Goal: Task Accomplishment & Management: Complete application form

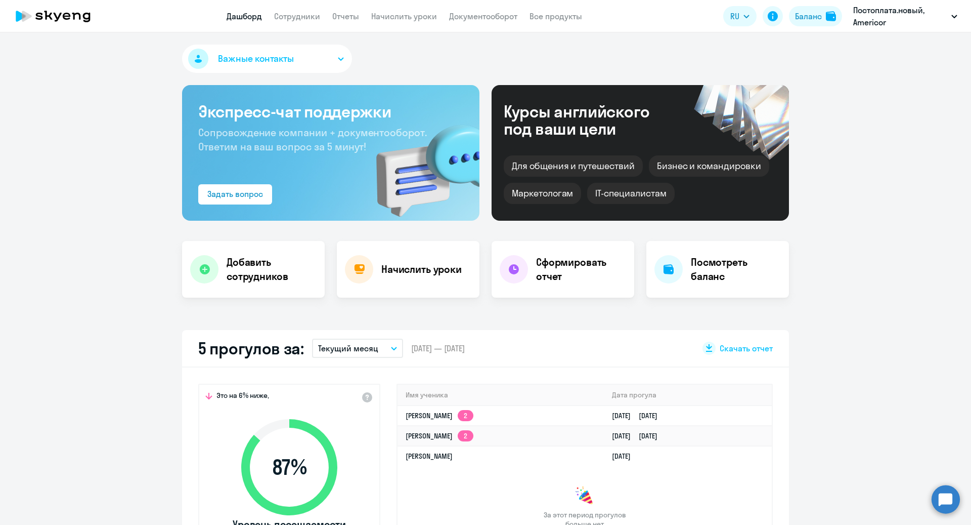
select select "30"
click at [252, 281] on h4 "Добавить сотрудников" at bounding box center [272, 269] width 90 height 28
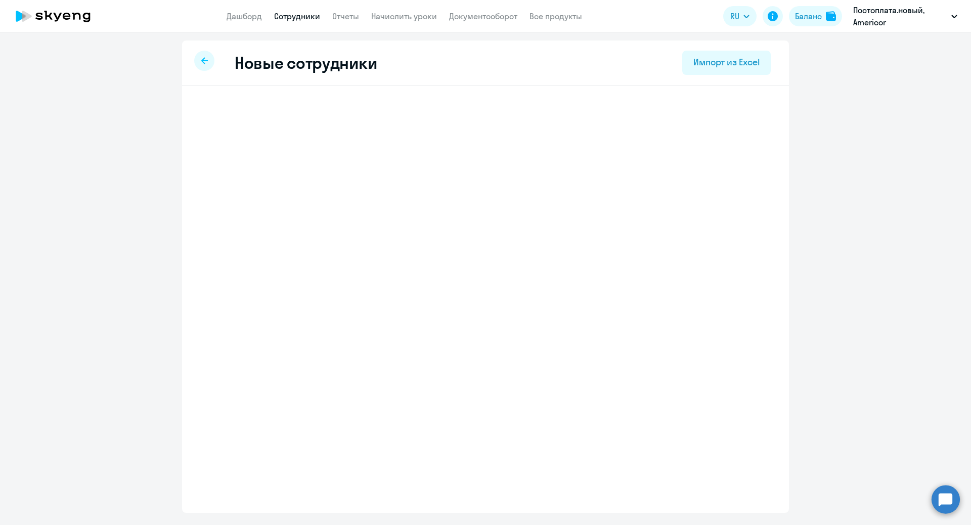
select select "english_adult_not_native_speaker"
select select "1"
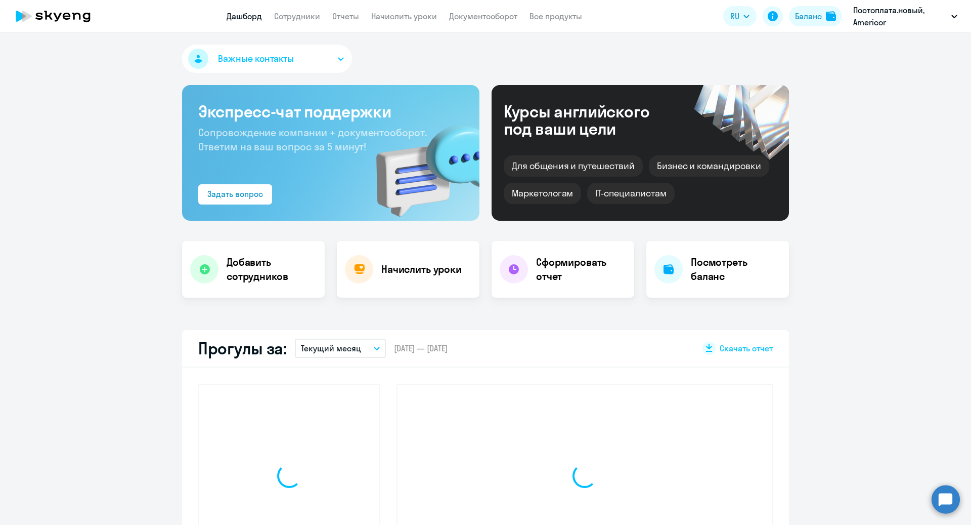
select select "30"
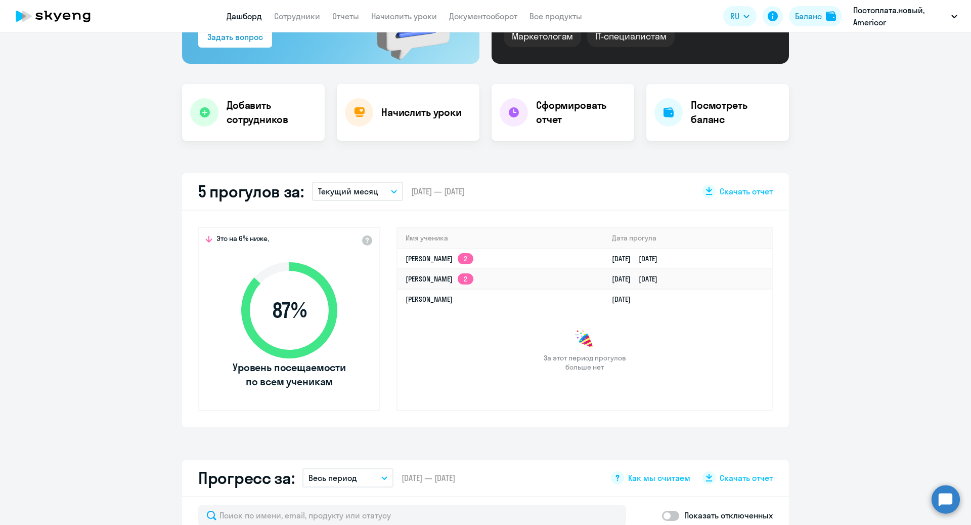
scroll to position [184, 0]
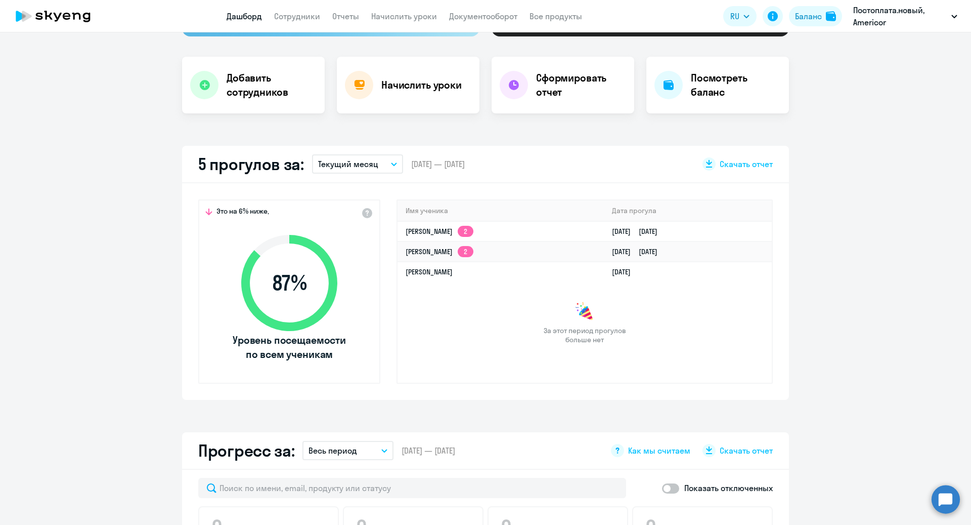
click at [364, 166] on p "Текущий месяц" at bounding box center [348, 164] width 60 height 12
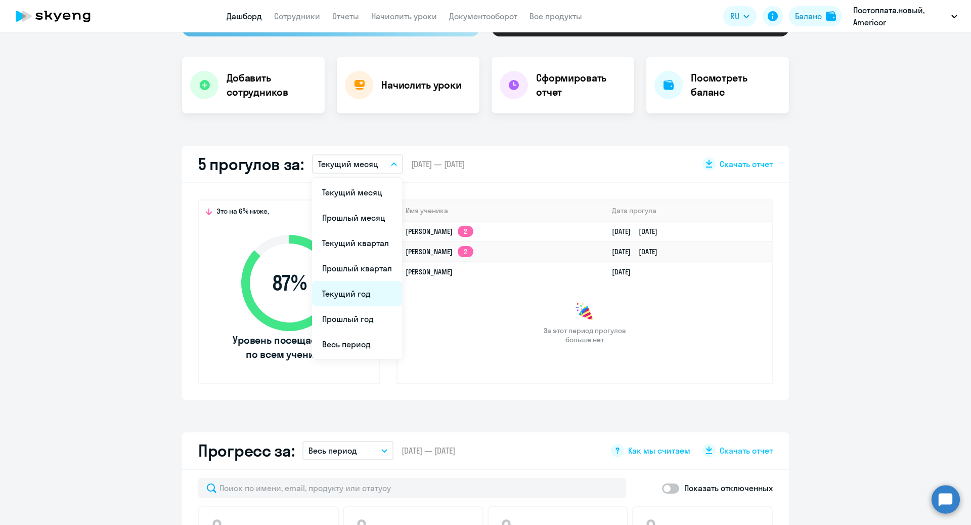
click at [362, 291] on li "Текущий год" at bounding box center [357, 293] width 90 height 25
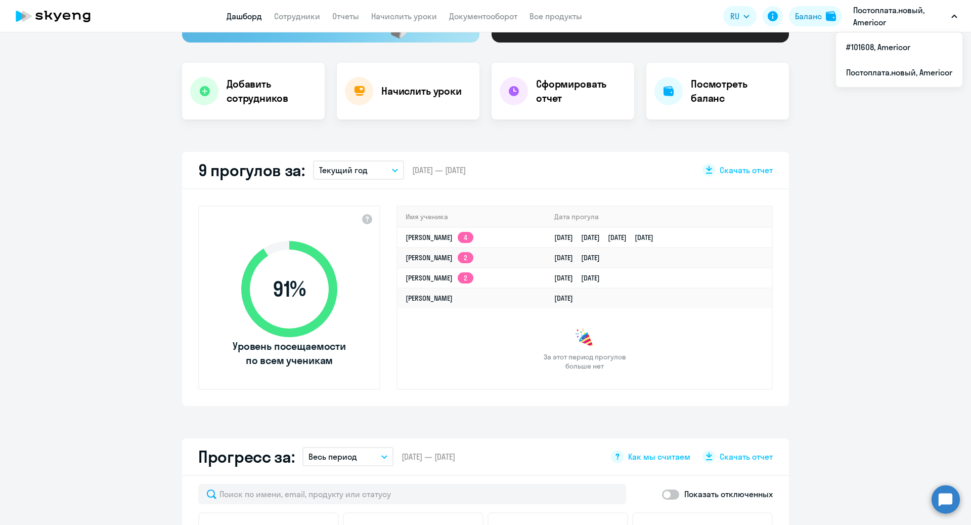
scroll to position [0, 0]
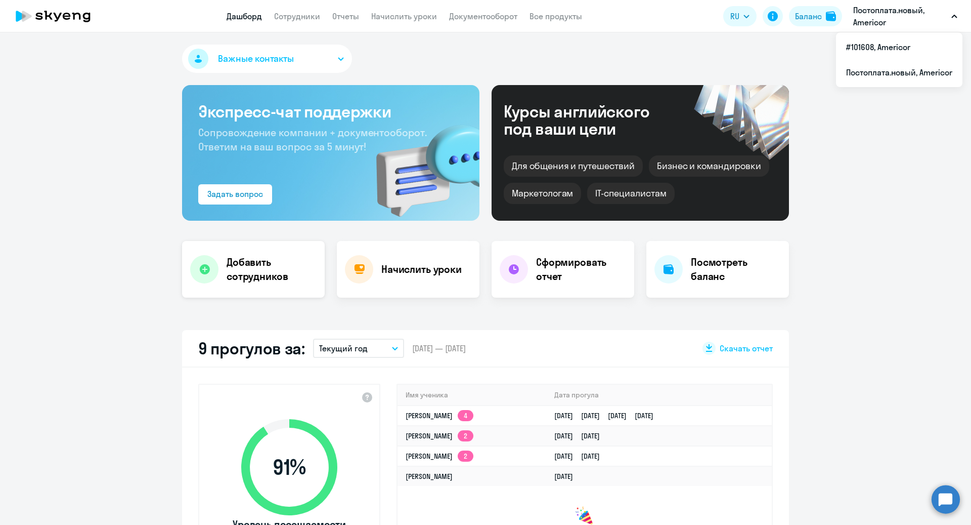
click at [234, 264] on h4 "Добавить сотрудников" at bounding box center [272, 269] width 90 height 28
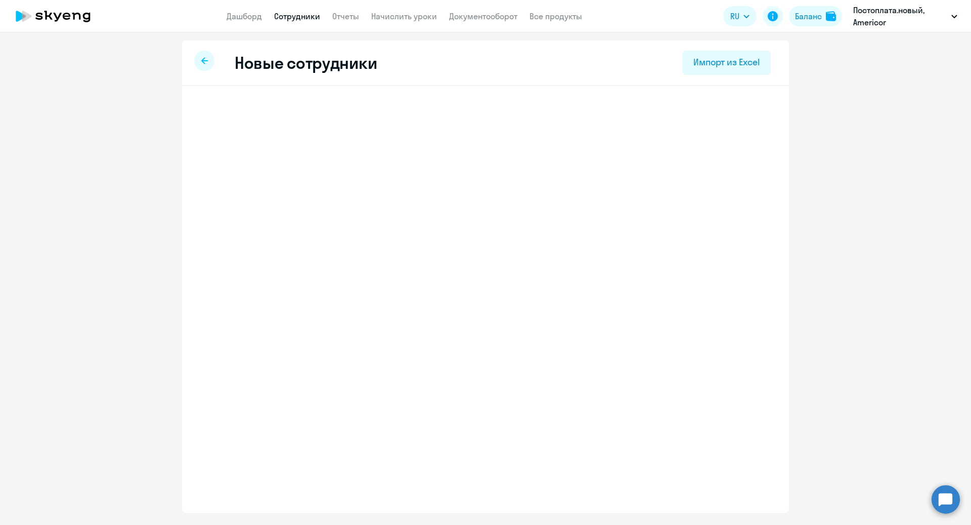
select select "english_adult_not_native_speaker"
select select "1"
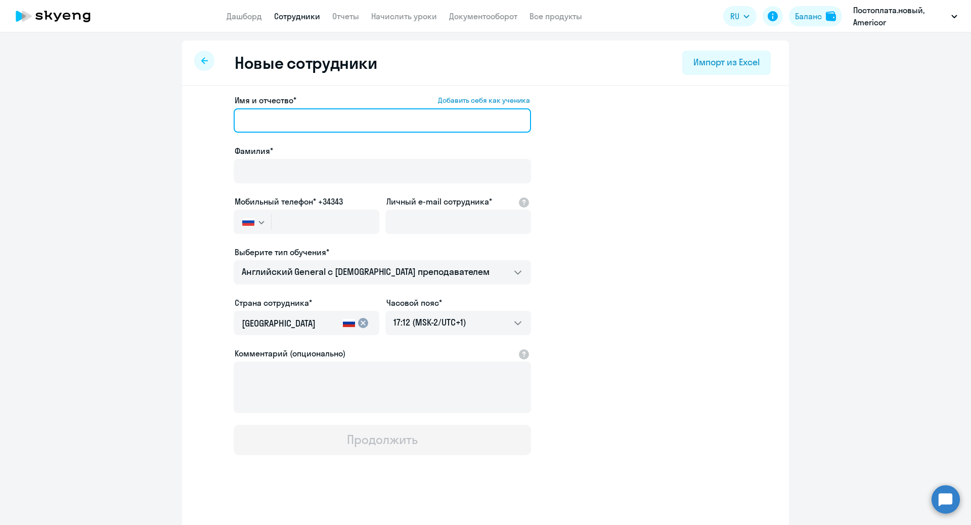
click at [303, 120] on input "Имя и отчество* Добавить себя как ученика" at bounding box center [382, 120] width 297 height 24
type input "т"
type input "[PERSON_NAME]"
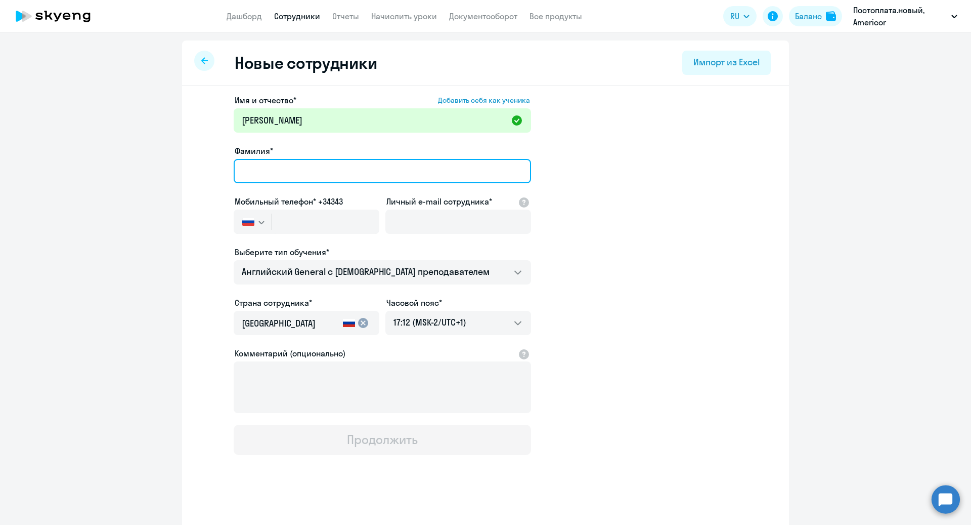
click at [281, 171] on input "Фамилия*" at bounding box center [382, 171] width 297 height 24
type input "[PERSON_NAME]"
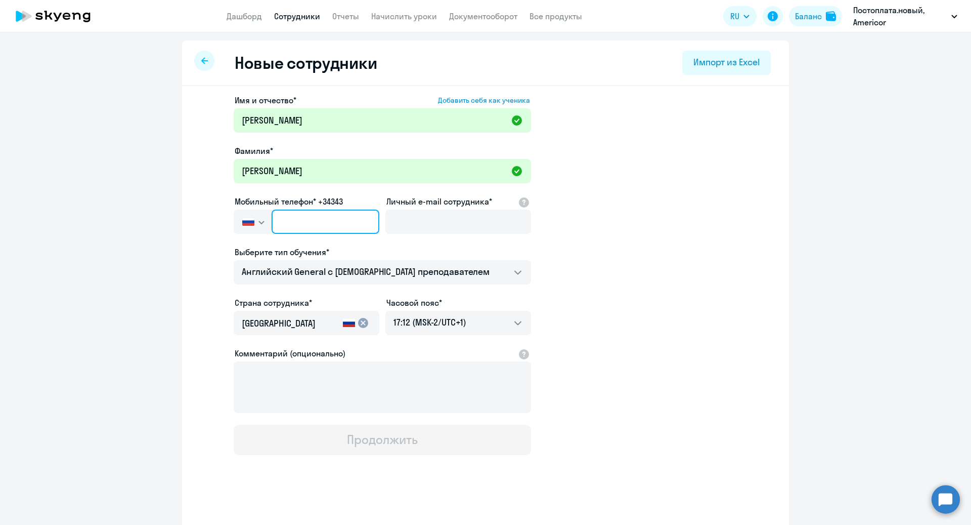
click at [301, 220] on input "text" at bounding box center [326, 221] width 108 height 24
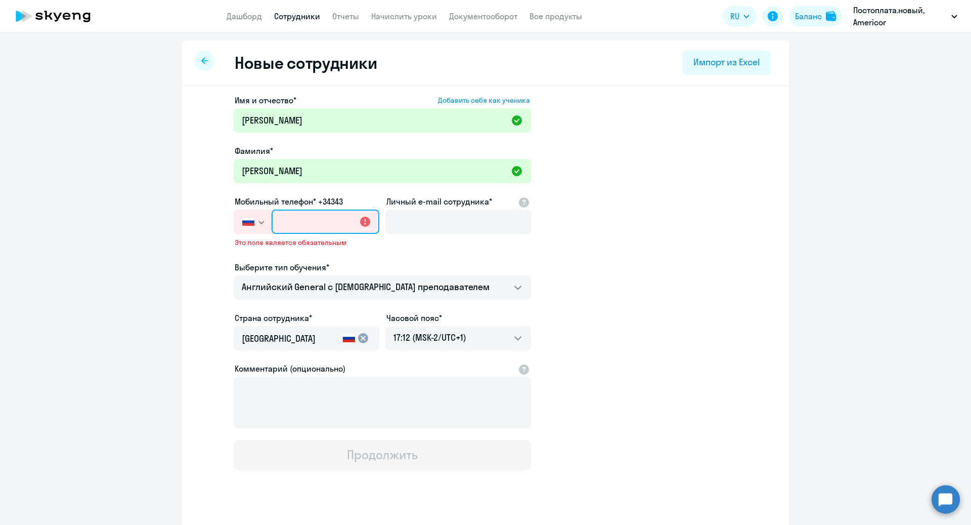
click at [340, 224] on input "text" at bounding box center [326, 221] width 108 height 24
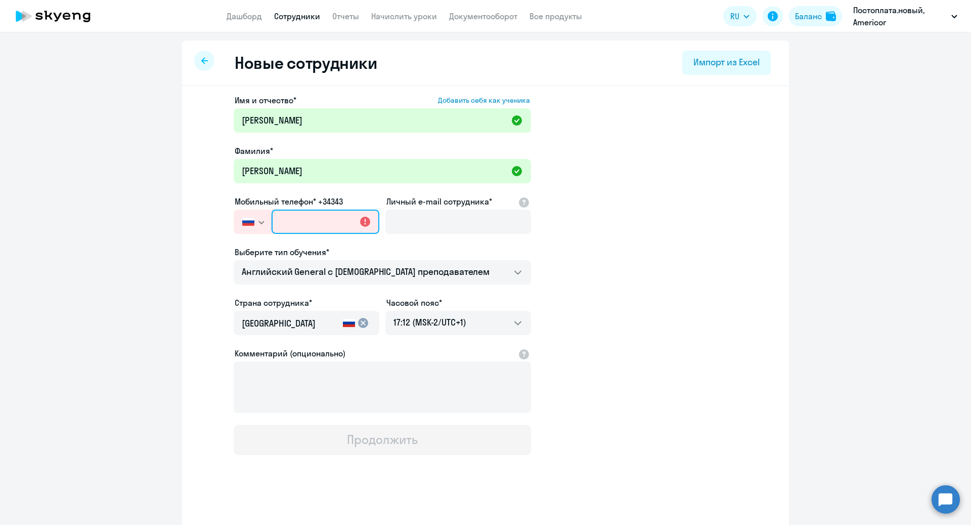
paste input "[PHONE_NUMBER]"
type input "[PHONE_NUMBER]"
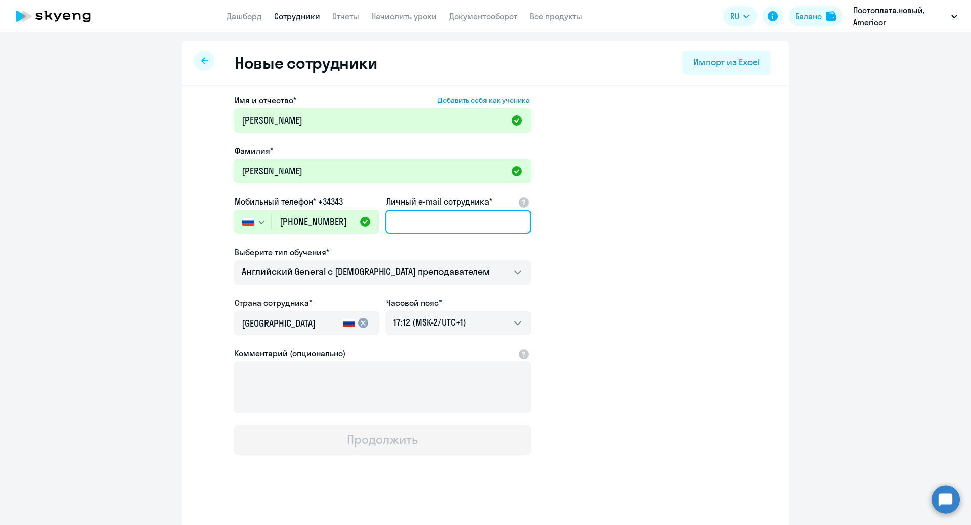
click at [442, 229] on input "Личный e-mail сотрудника*" at bounding box center [458, 221] width 146 height 24
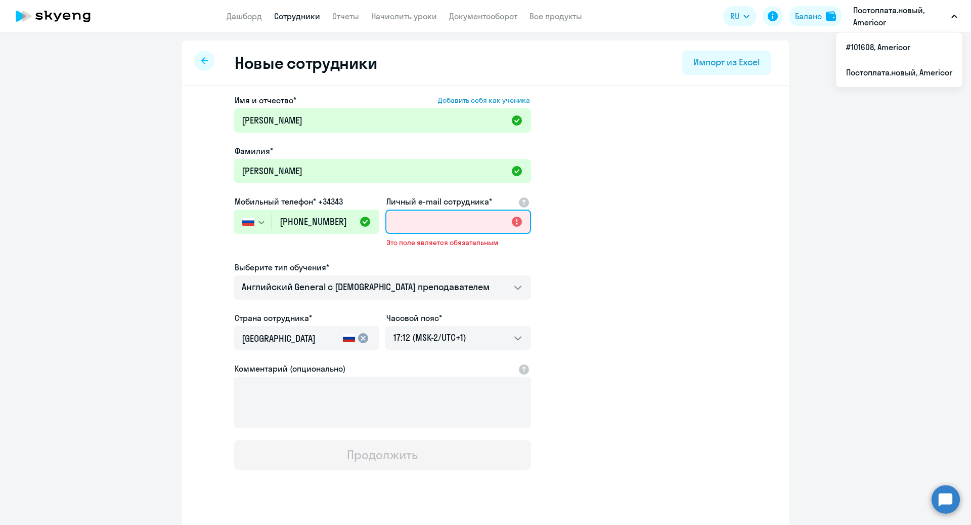
click at [428, 225] on input "Личный e-mail сотрудника*" at bounding box center [458, 221] width 146 height 24
paste input "[EMAIL_ADDRESS][DOMAIN_NAME]"
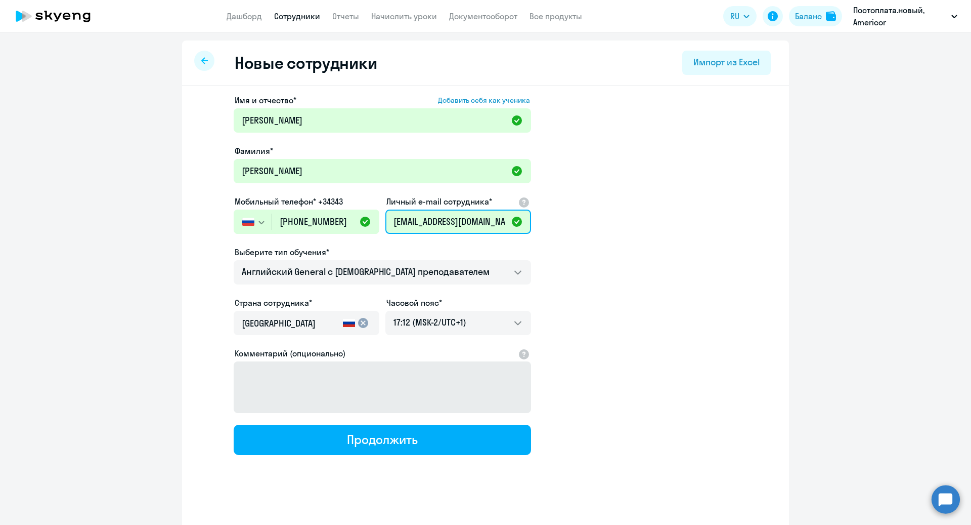
type input "[EMAIL_ADDRESS][DOMAIN_NAME]"
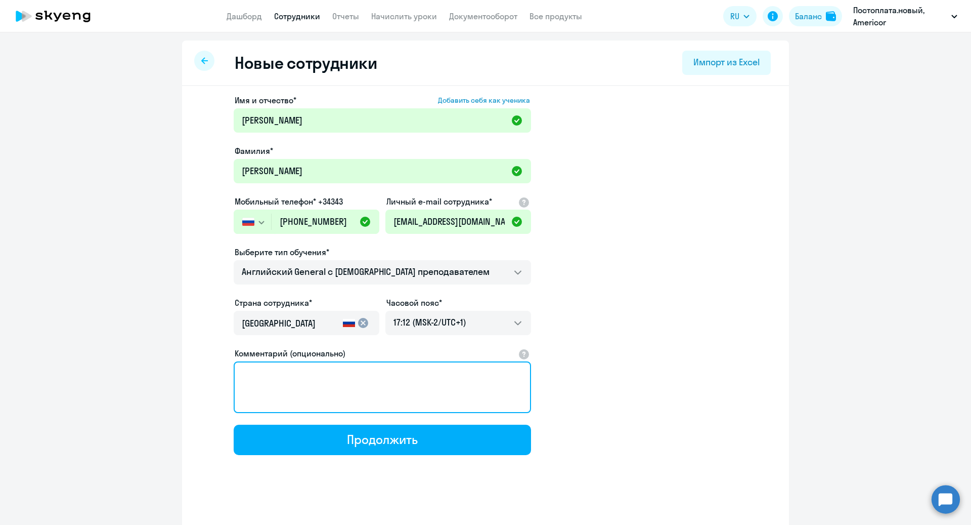
click at [402, 380] on textarea "Комментарий (опционально)" at bounding box center [382, 387] width 297 height 52
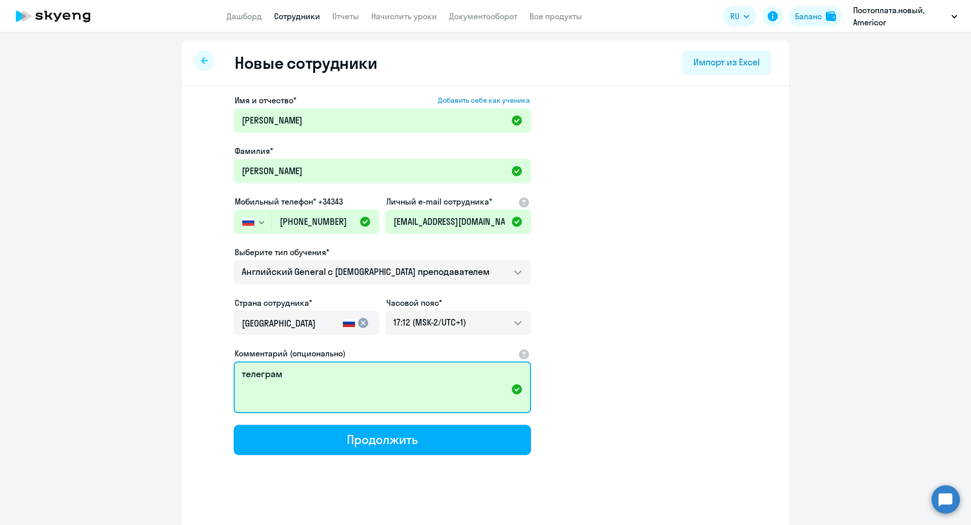
paste textarea "@tatanaug"
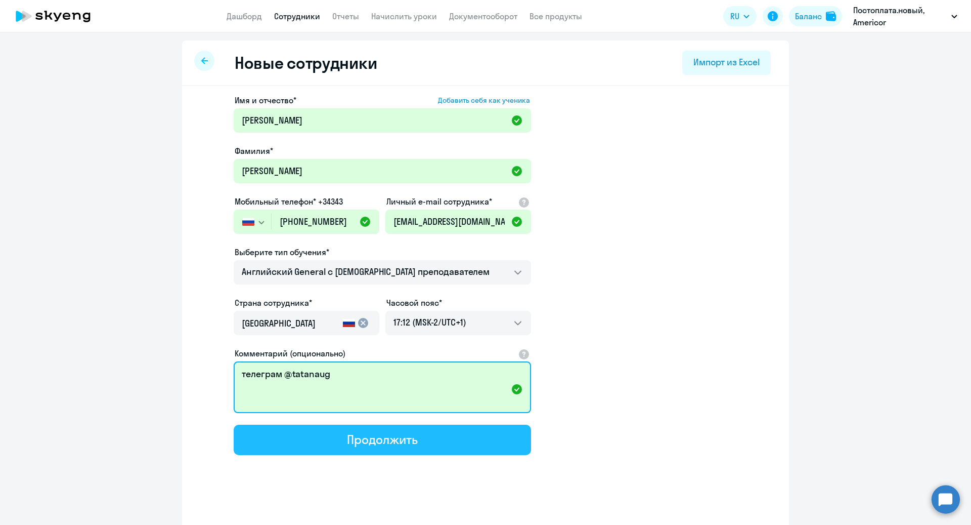
type textarea "телеграм @tatanaug"
click at [378, 437] on div "Продолжить" at bounding box center [382, 439] width 70 height 16
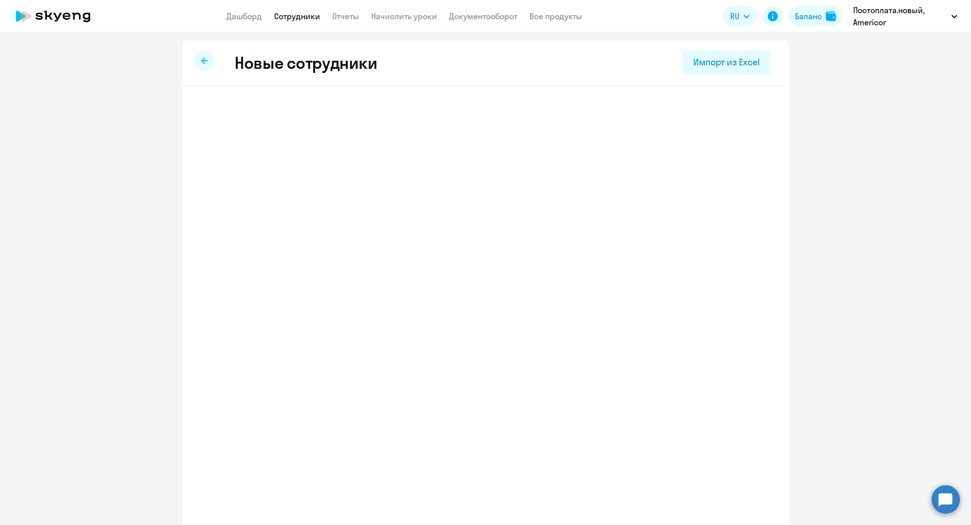
select select "english_adult_not_native_speaker"
select select "1"
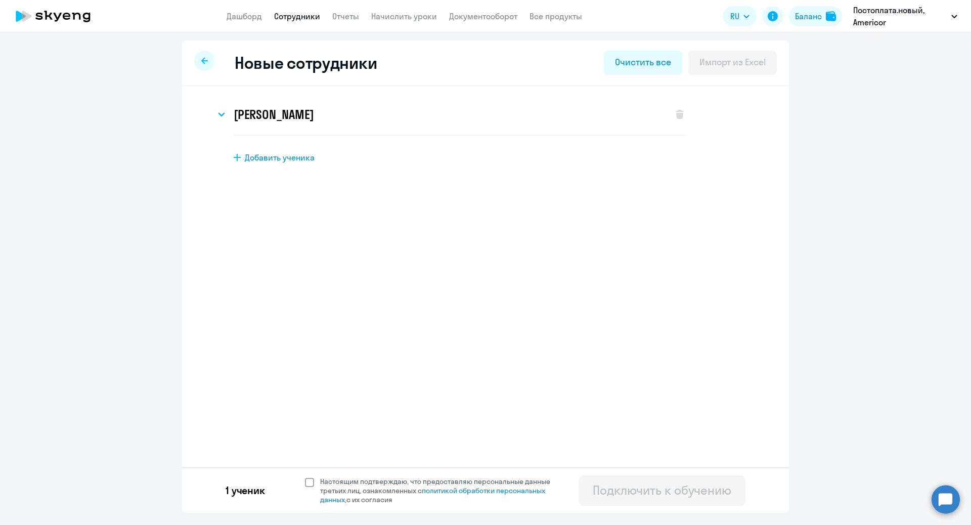
click at [312, 484] on span at bounding box center [309, 482] width 9 height 9
click at [305, 477] on input "Настоящим подтверждаю, что предоставляю персональные данные третьих лиц, ознако…" at bounding box center [305, 476] width 1 height 1
checkbox input "true"
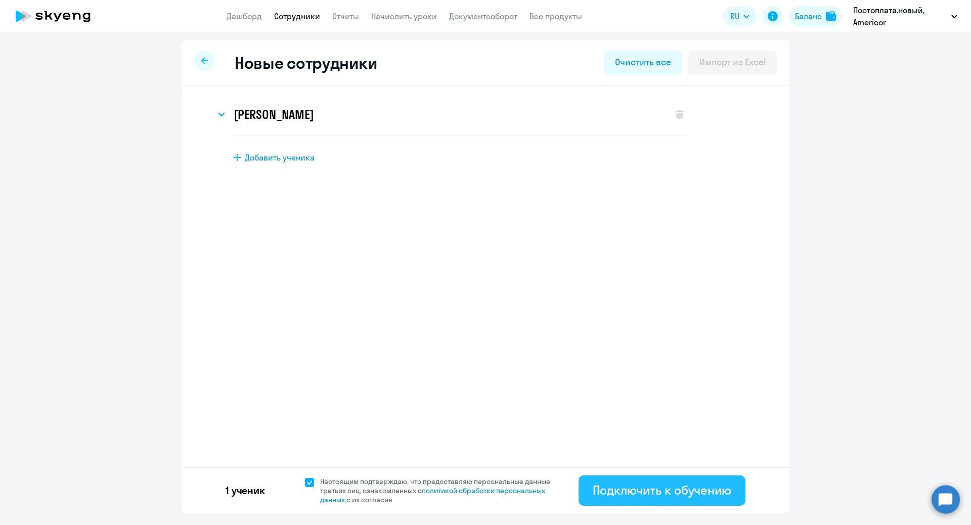
click at [694, 485] on div "Подключить к обучению" at bounding box center [662, 490] width 139 height 16
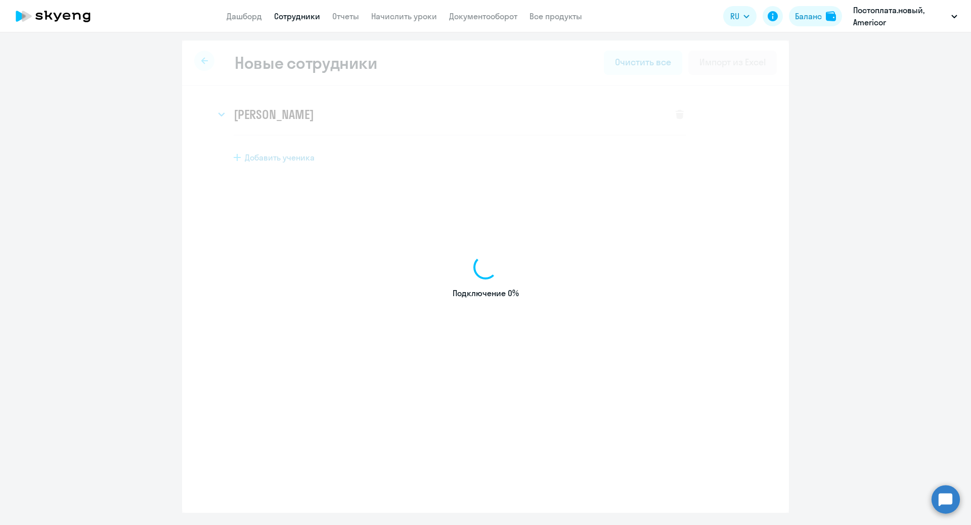
select select "english_adult_not_native_speaker"
select select "1"
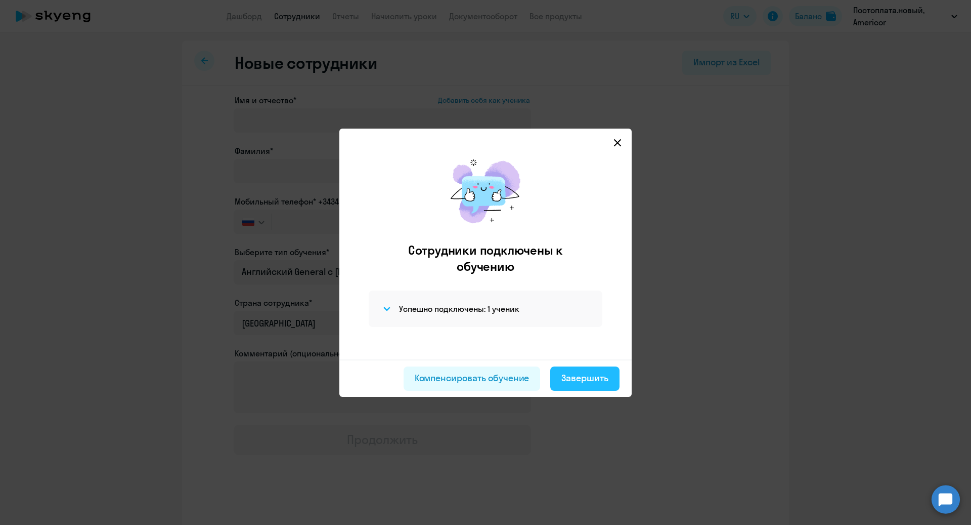
click at [598, 375] on div "Завершить" at bounding box center [585, 377] width 47 height 13
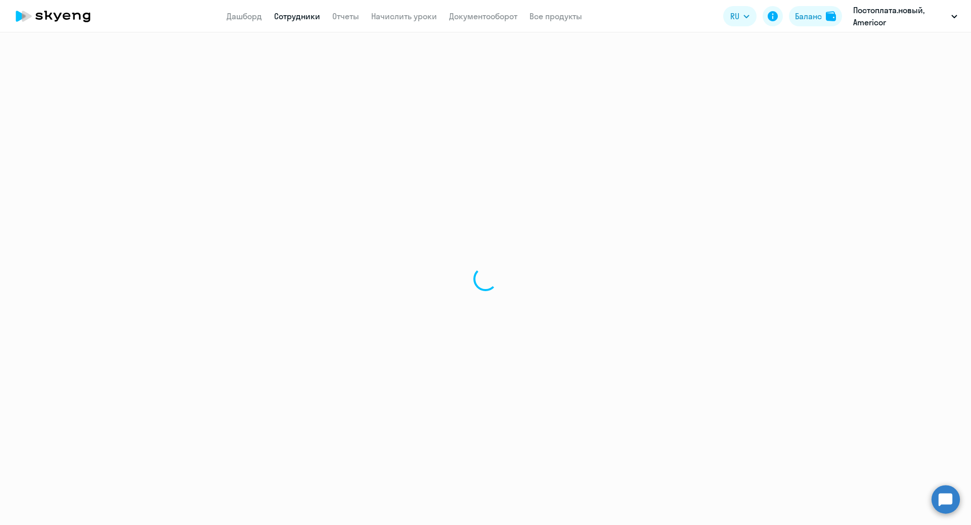
select select "30"
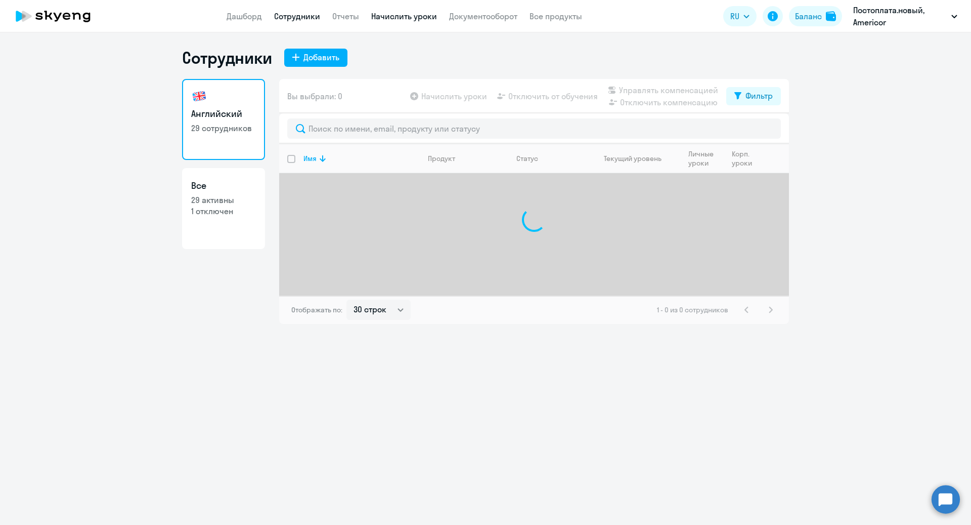
click at [397, 14] on link "Начислить уроки" at bounding box center [404, 16] width 66 height 10
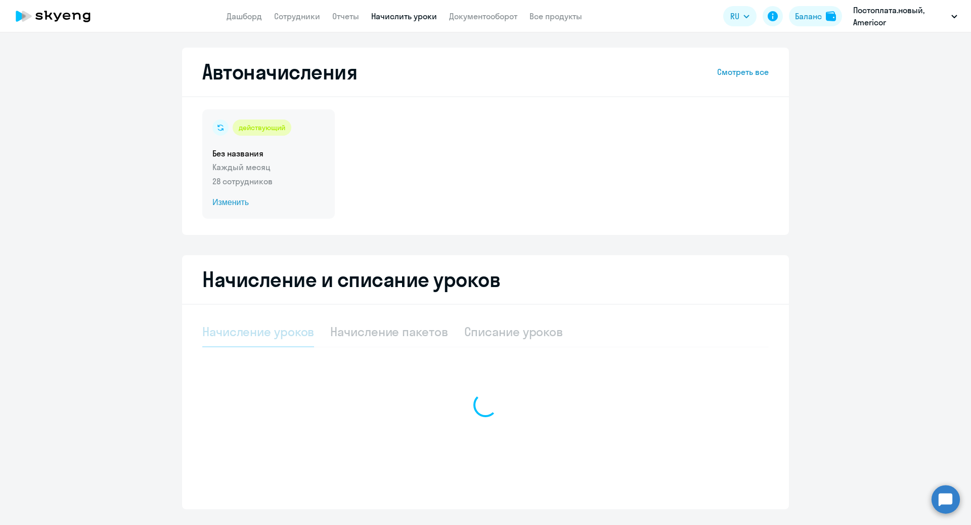
select select "10"
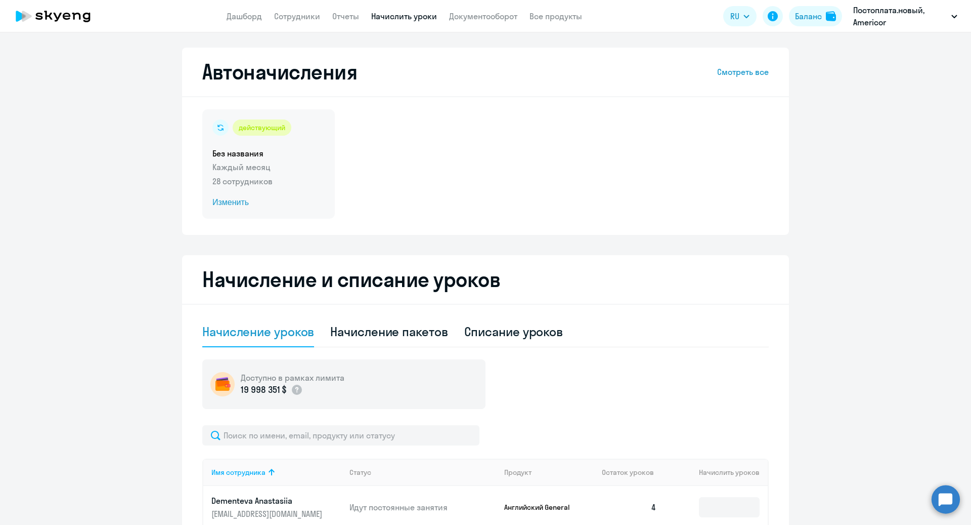
click at [226, 202] on span "Изменить" at bounding box center [268, 202] width 112 height 12
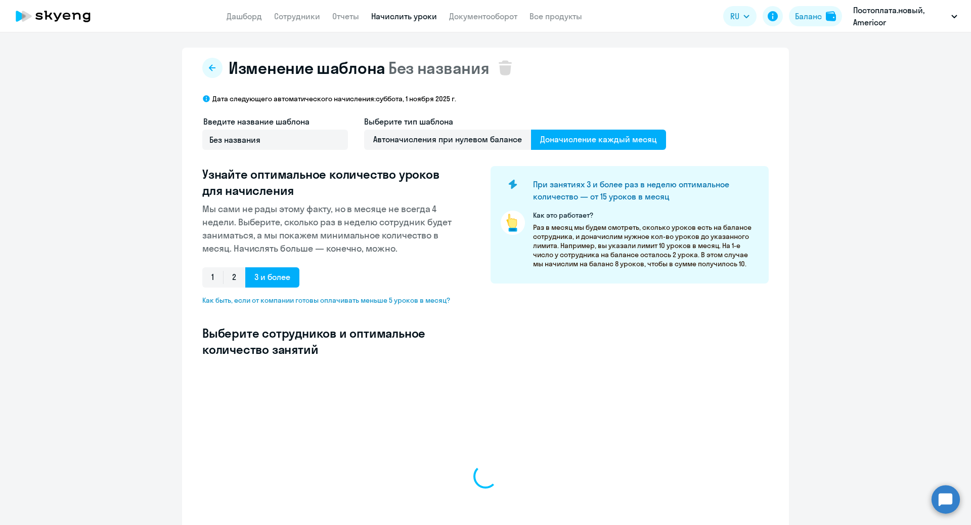
select select "10"
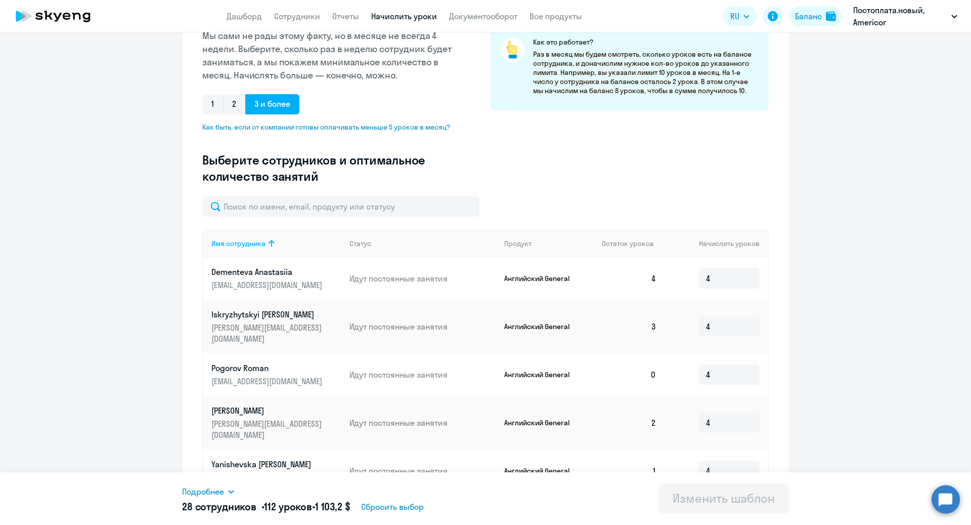
scroll to position [244, 0]
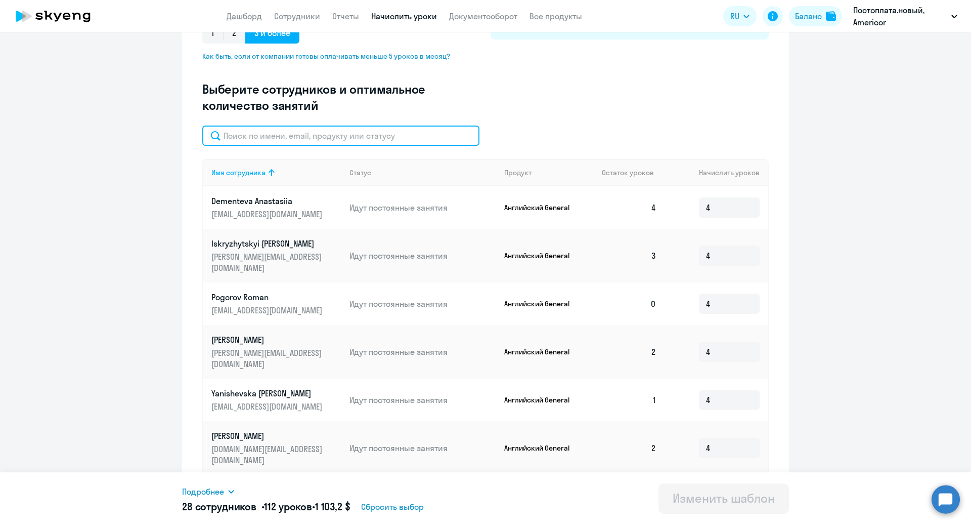
click at [345, 139] on input "text" at bounding box center [340, 135] width 277 height 20
type input "л"
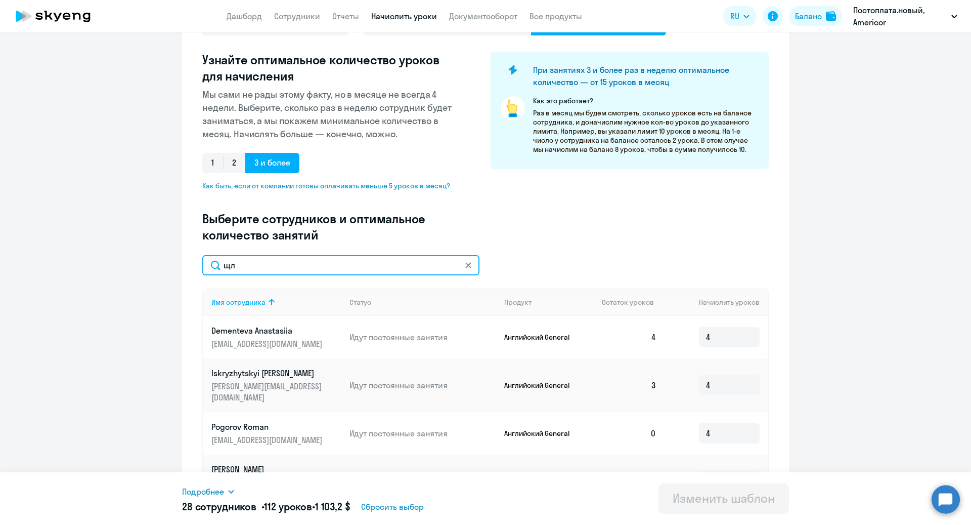
type input "щ"
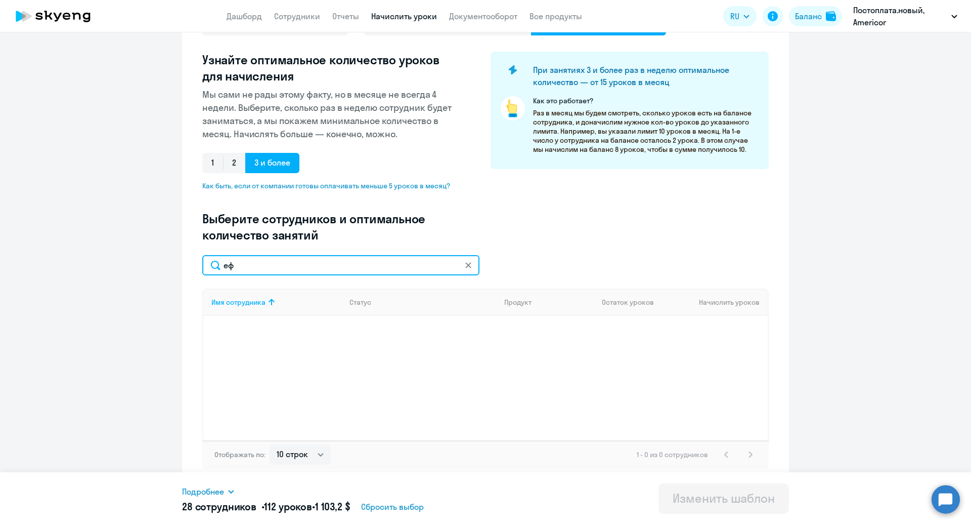
type input "е"
type input "tat"
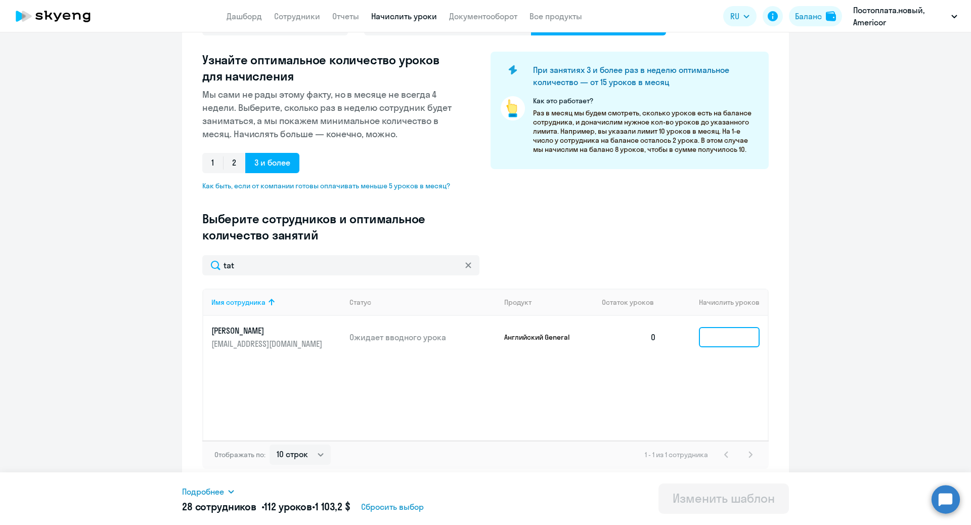
click at [738, 346] on input at bounding box center [729, 337] width 61 height 20
type input "4"
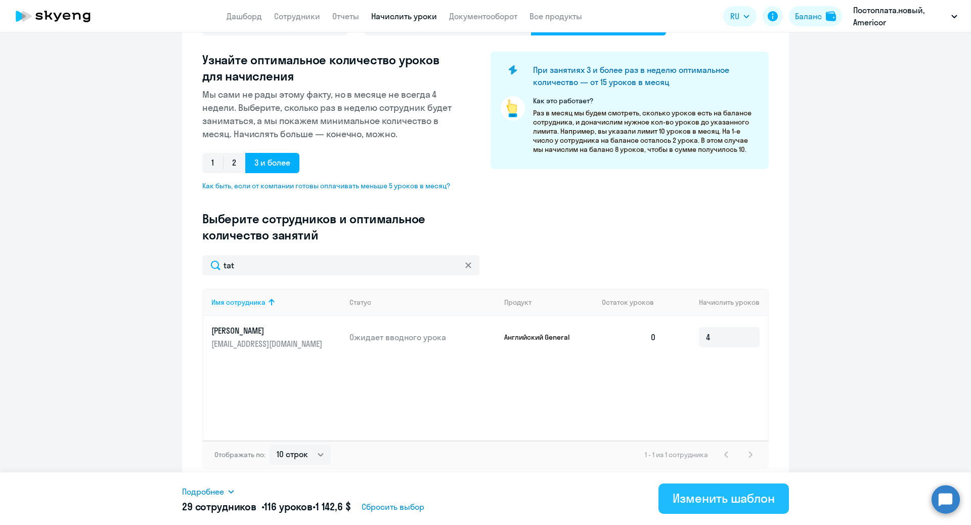
click at [711, 508] on button "Изменить шаблон" at bounding box center [724, 498] width 131 height 30
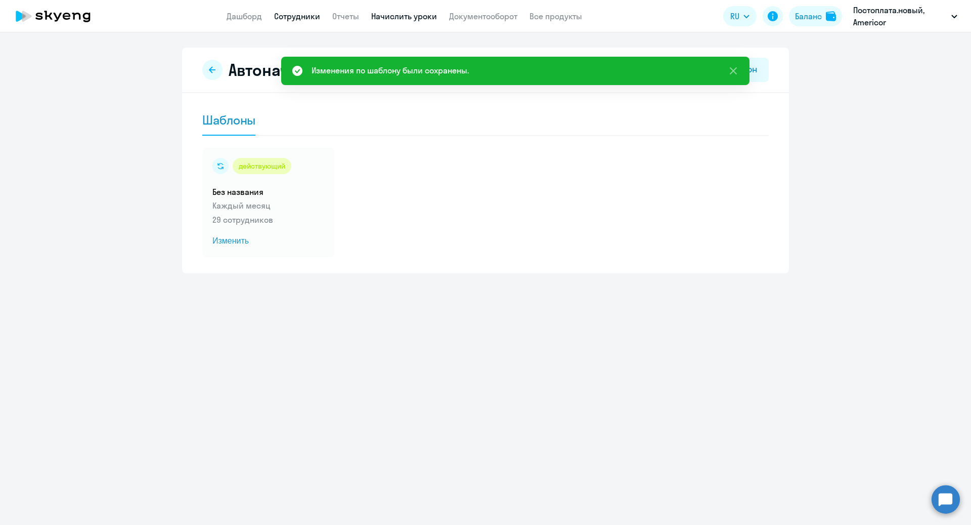
click at [296, 18] on link "Сотрудники" at bounding box center [297, 16] width 46 height 10
select select "30"
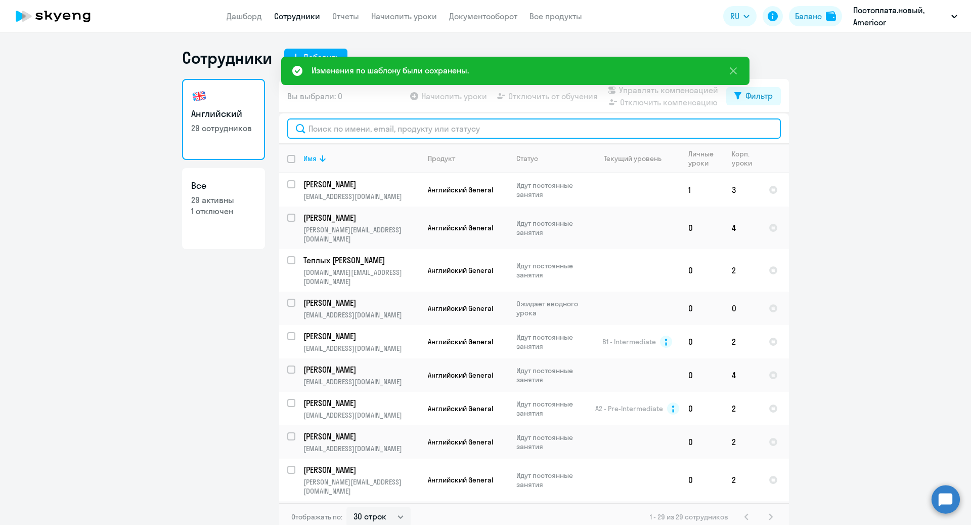
click at [399, 127] on input "text" at bounding box center [534, 128] width 494 height 20
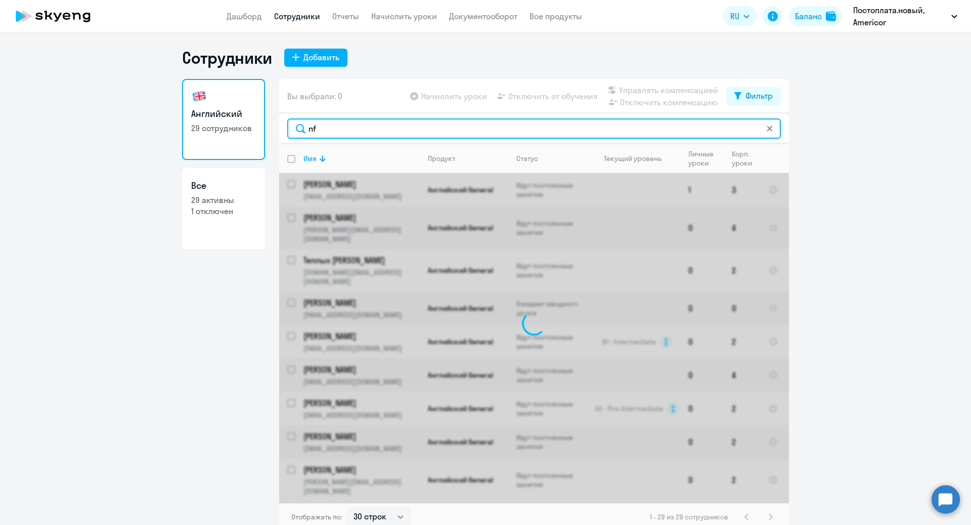
type input "n"
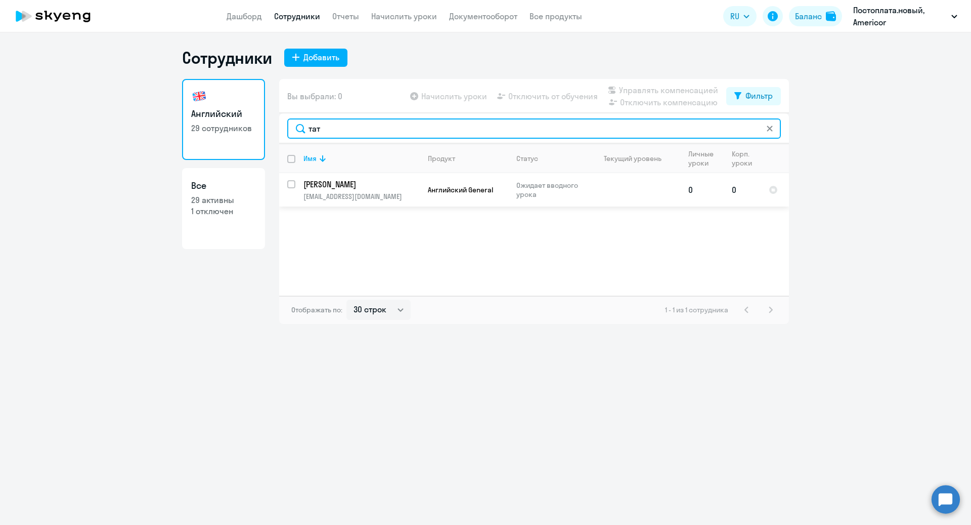
type input "тат"
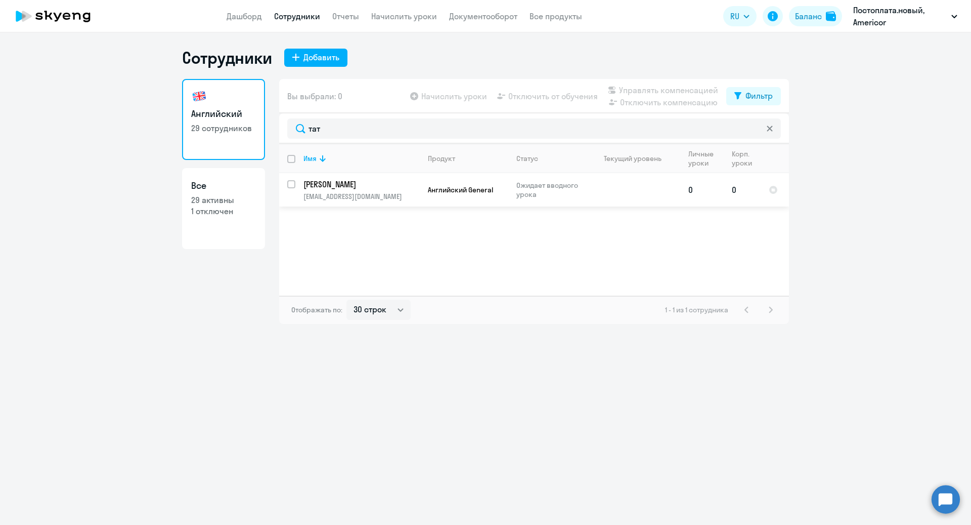
click at [743, 189] on td "0" at bounding box center [742, 189] width 37 height 33
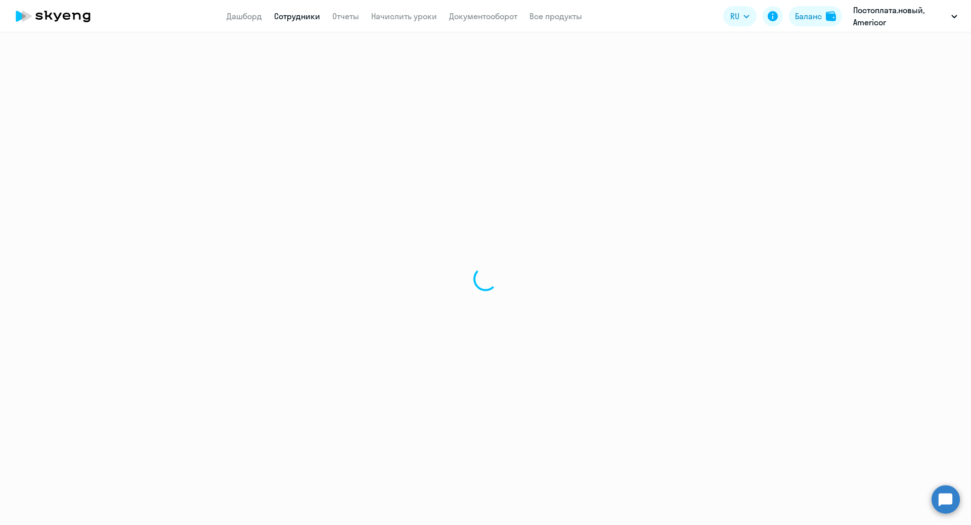
select select "english"
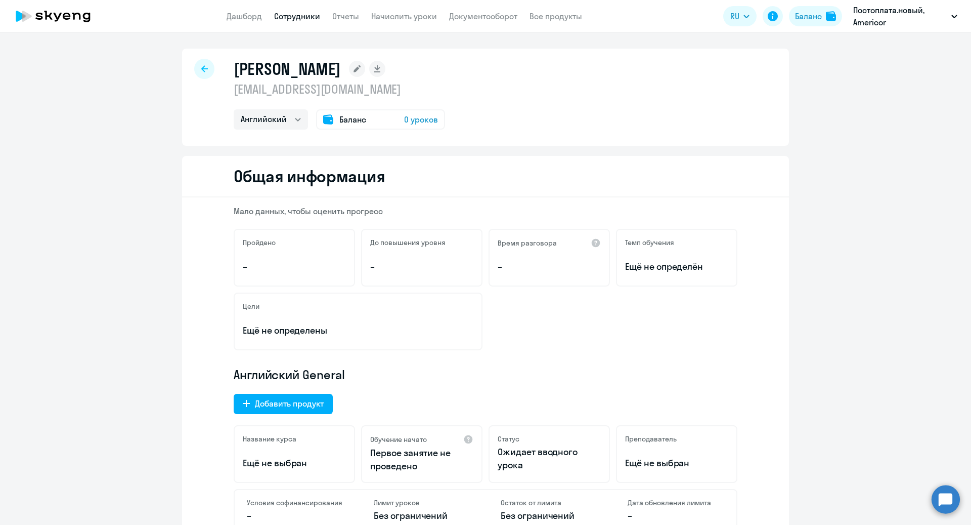
select select "30"
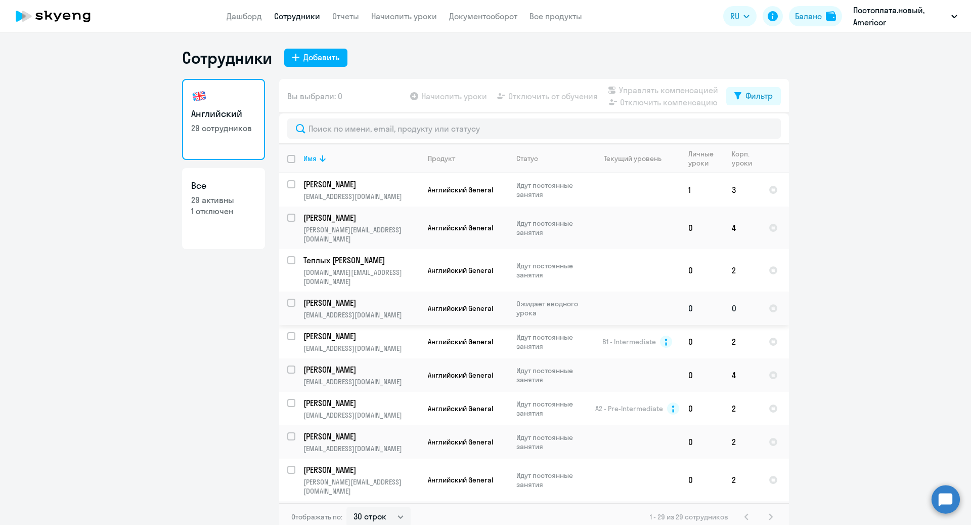
click at [371, 310] on p "[EMAIL_ADDRESS][DOMAIN_NAME]" at bounding box center [362, 314] width 116 height 9
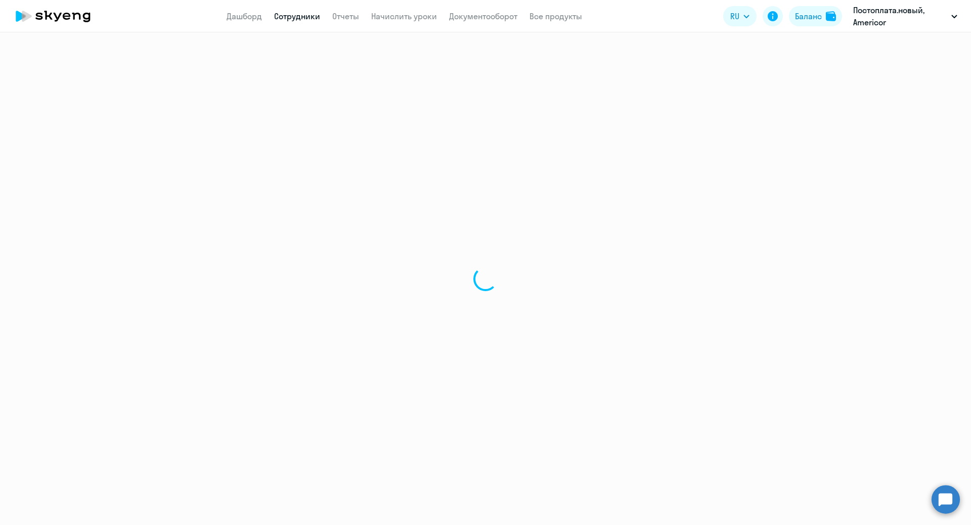
select select "english"
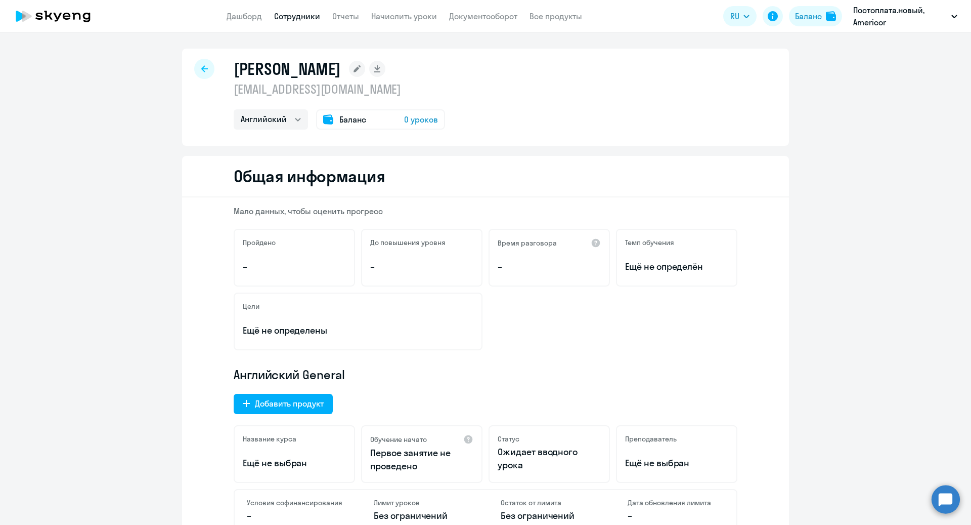
click at [414, 120] on span "0 уроков" at bounding box center [421, 119] width 34 height 12
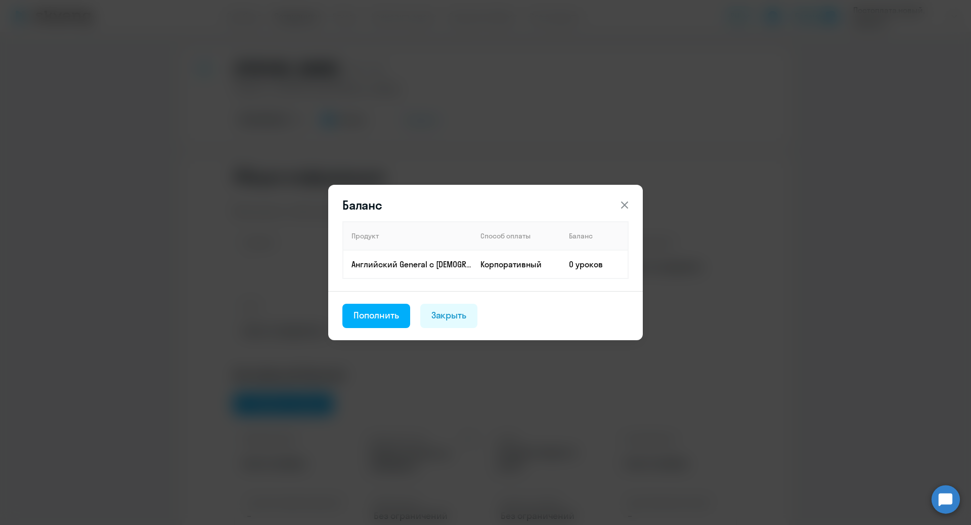
click at [627, 201] on icon at bounding box center [625, 205] width 12 height 12
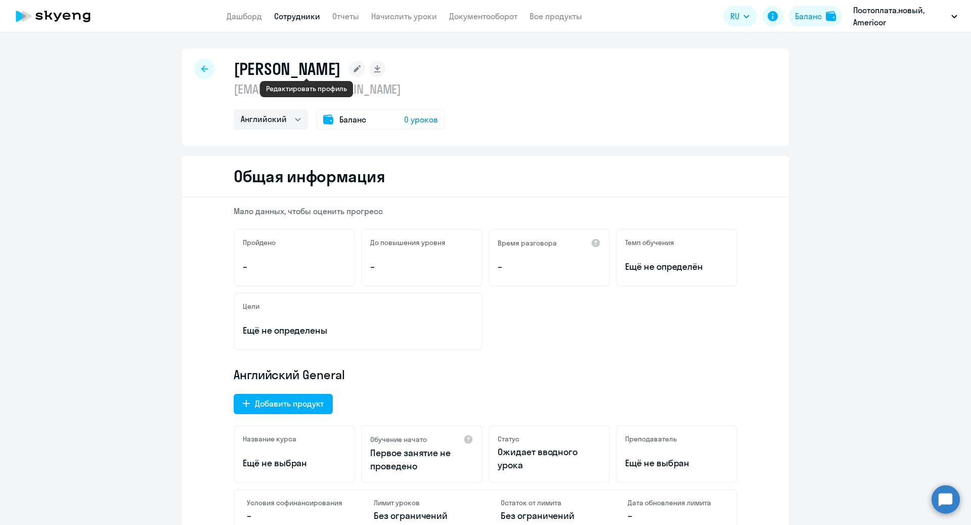
click at [349, 75] on rect at bounding box center [357, 69] width 16 height 16
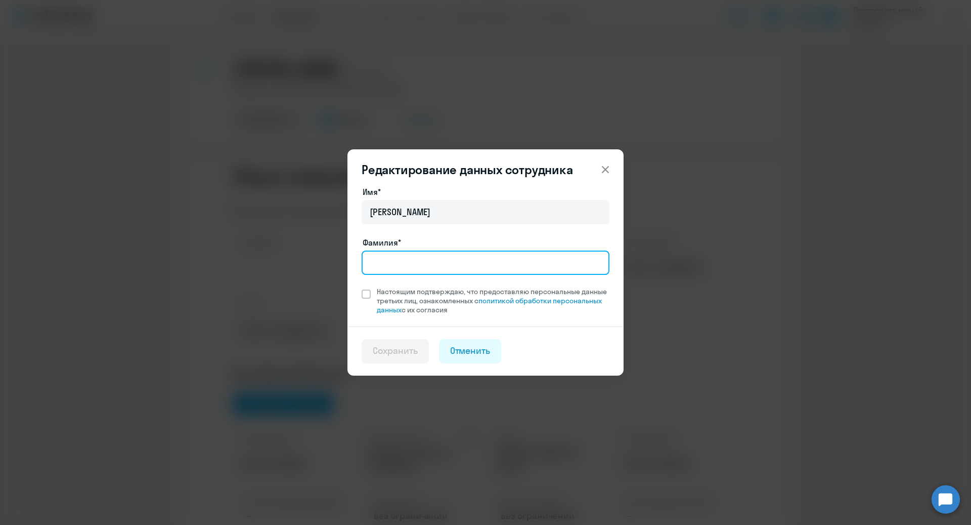
click at [404, 265] on input "Фамилия*" at bounding box center [486, 262] width 248 height 24
type input "[PERSON_NAME]"
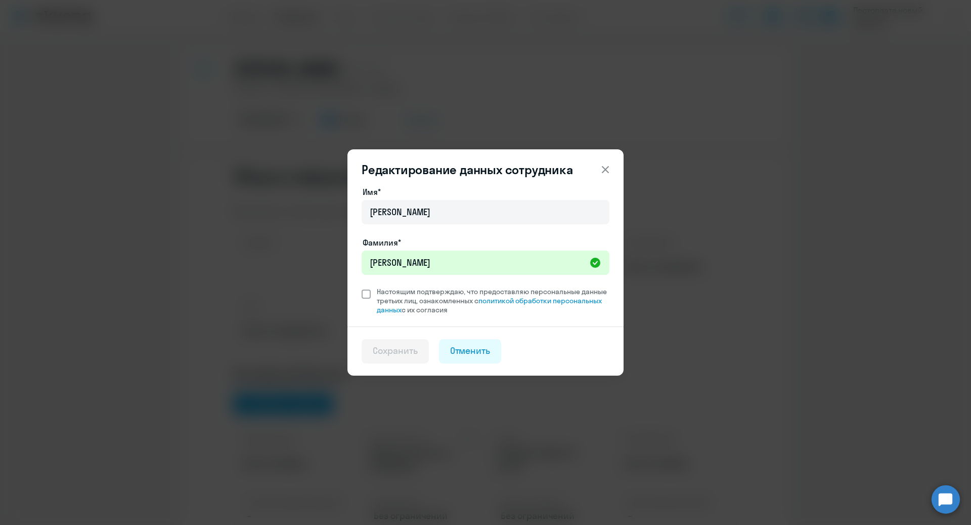
click at [363, 298] on span at bounding box center [366, 293] width 9 height 9
click at [362, 287] on input "Настоящим подтверждаю, что предоставляю персональные данные третьих лиц, ознако…" at bounding box center [361, 286] width 1 height 1
checkbox input "true"
click at [400, 356] on div "Сохранить" at bounding box center [395, 350] width 45 height 13
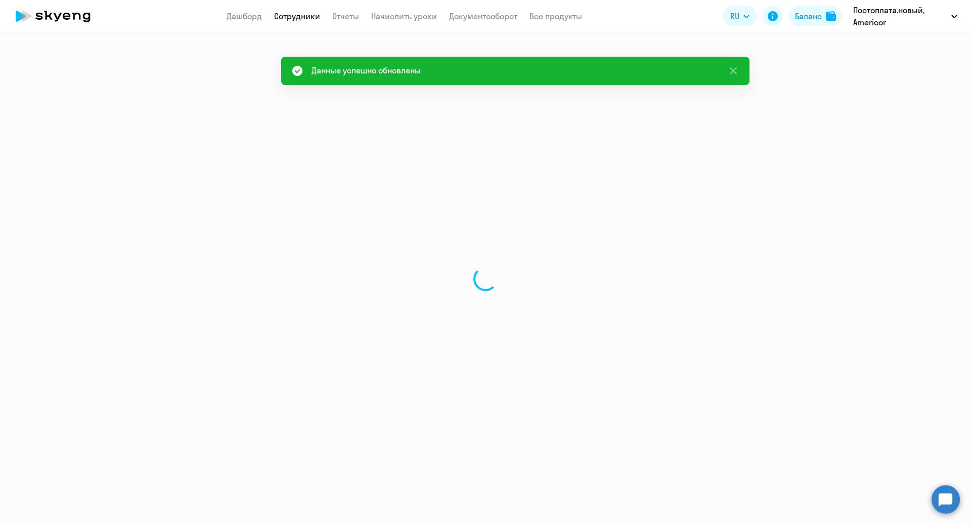
select select "english"
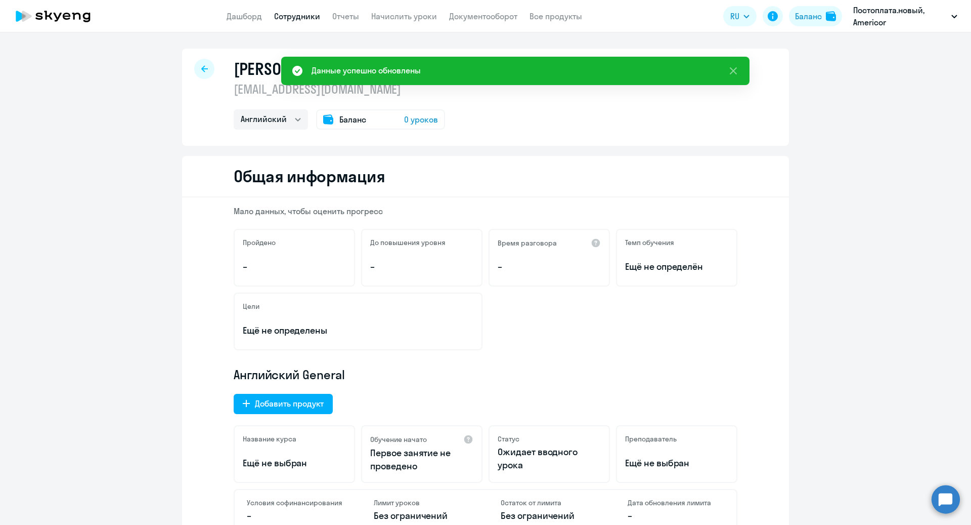
click at [408, 125] on div "Баланс 0 уроков" at bounding box center [380, 119] width 129 height 20
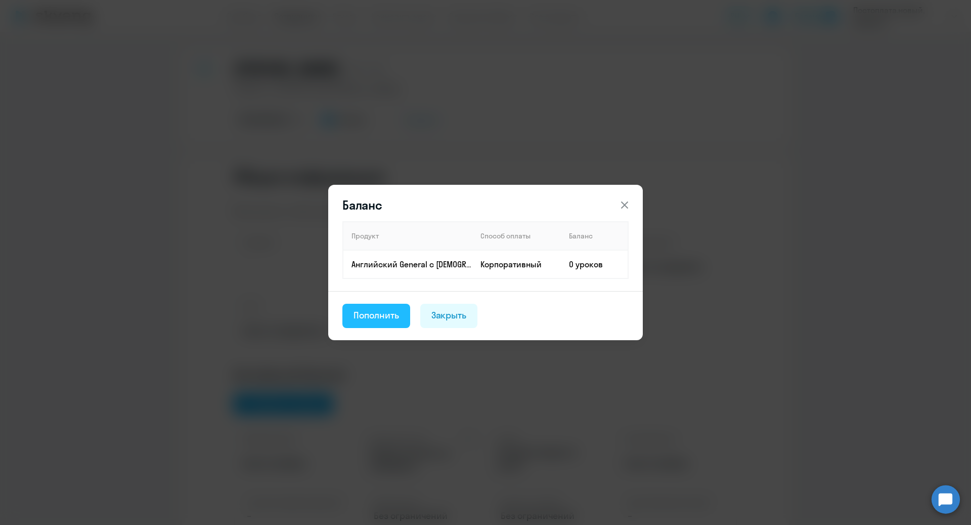
click at [381, 322] on button "Пополнить" at bounding box center [376, 316] width 68 height 24
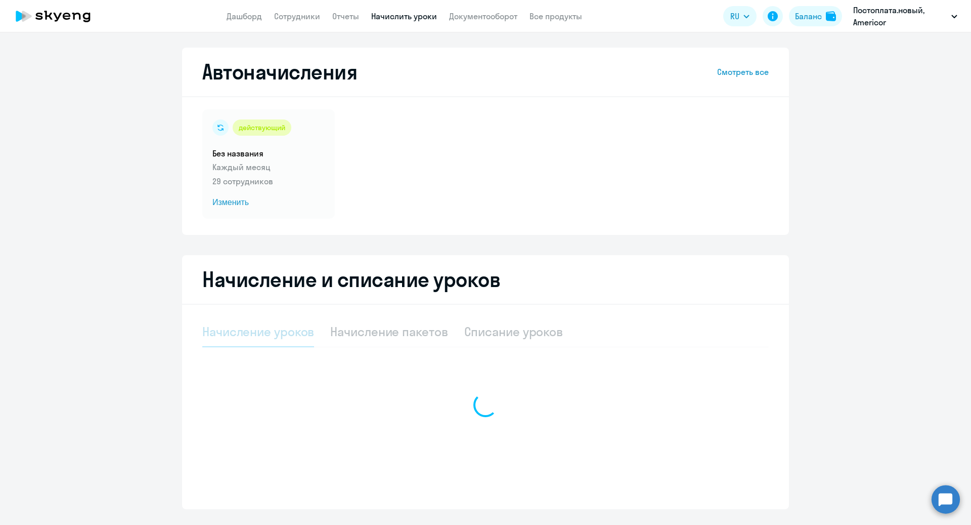
select select "10"
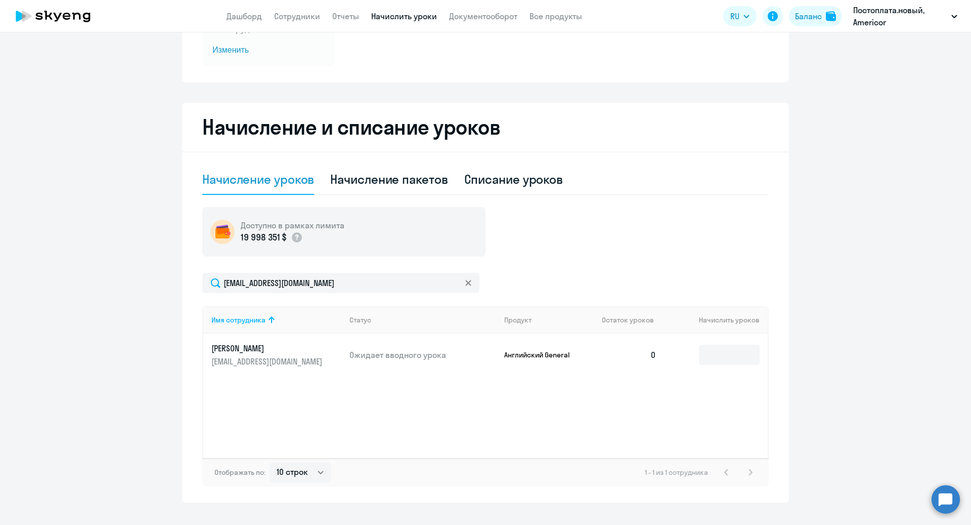
scroll to position [170, 0]
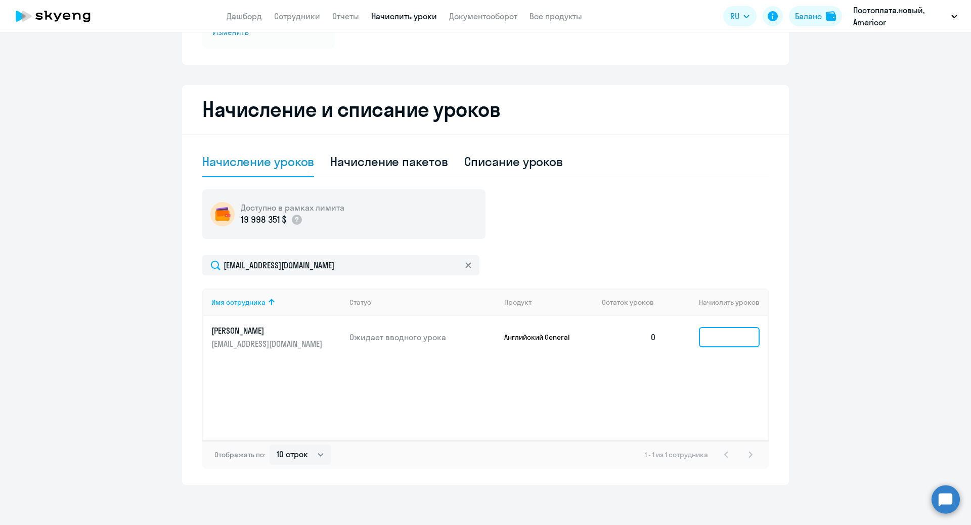
click at [716, 338] on input at bounding box center [729, 337] width 61 height 20
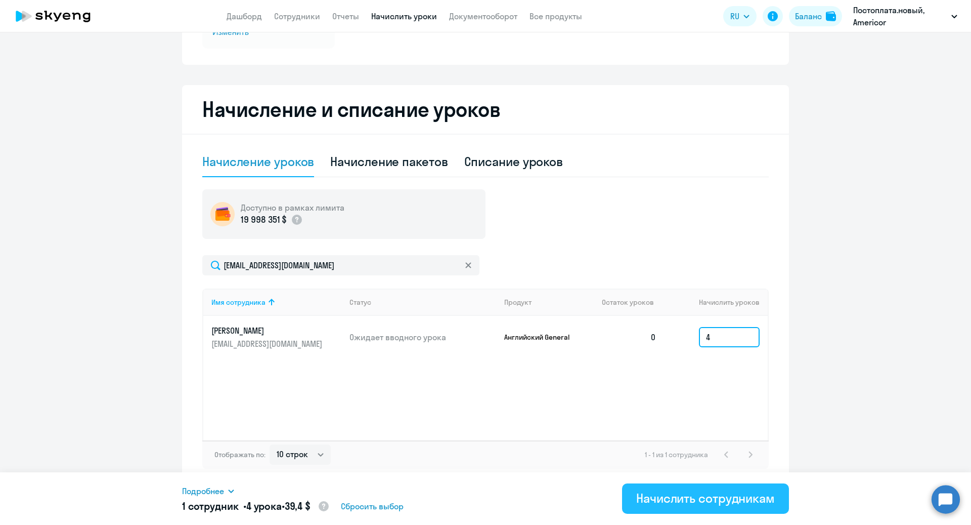
type input "4"
click at [680, 508] on button "Начислить сотрудникам" at bounding box center [705, 498] width 167 height 30
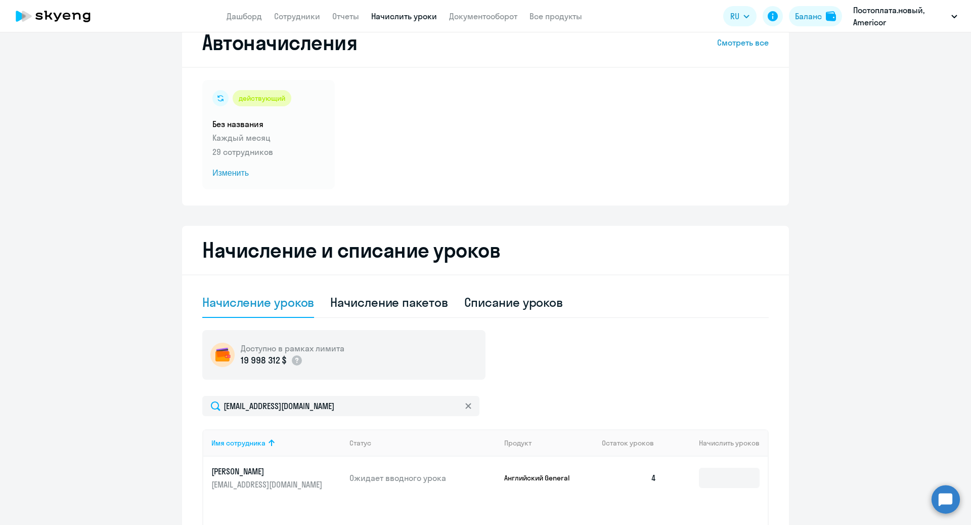
scroll to position [26, 0]
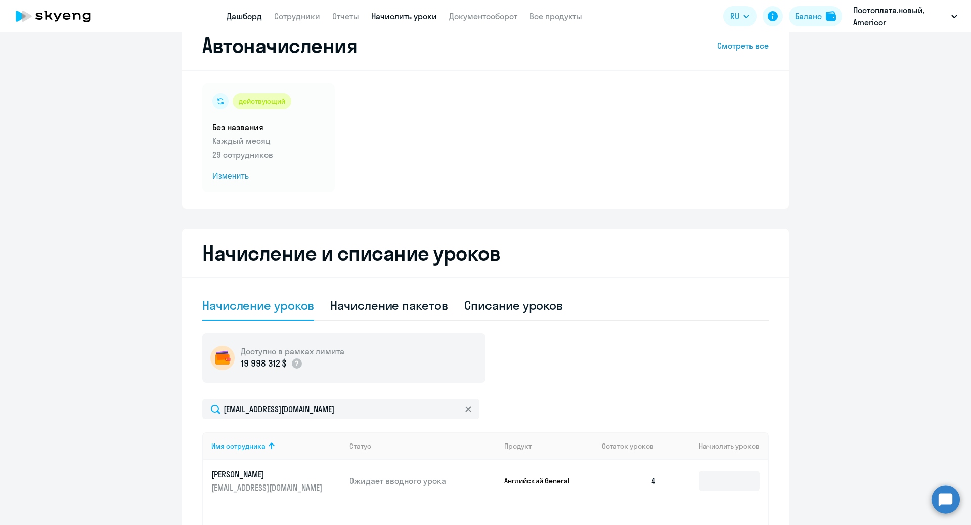
click at [242, 20] on link "Дашборд" at bounding box center [244, 16] width 35 height 10
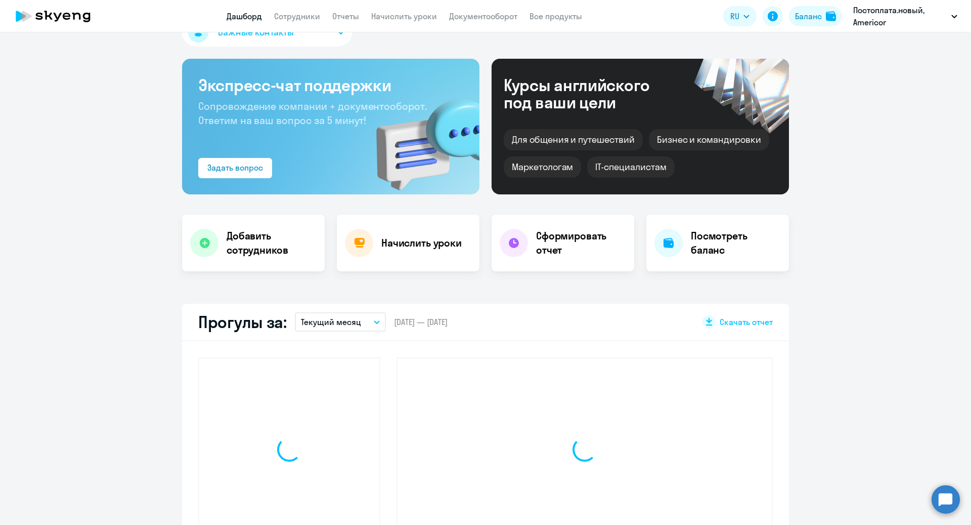
select select "30"
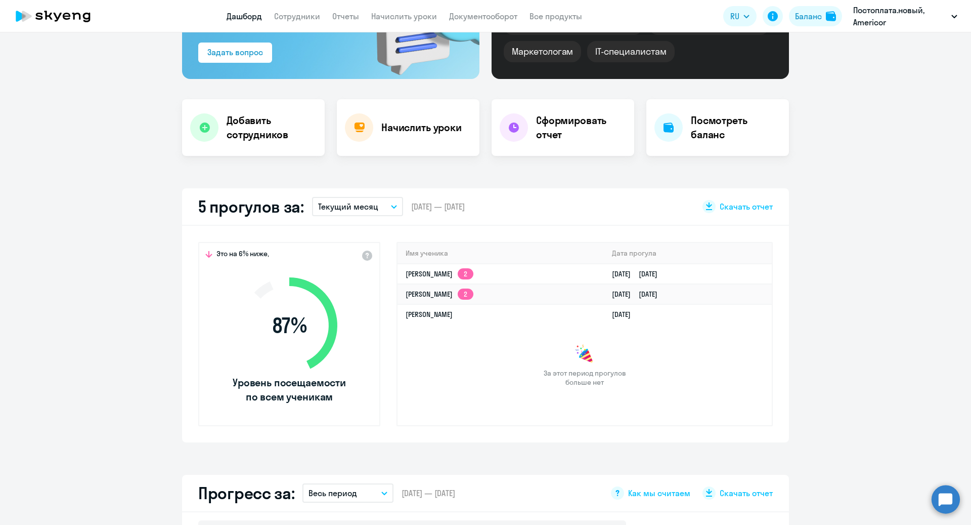
scroll to position [152, 0]
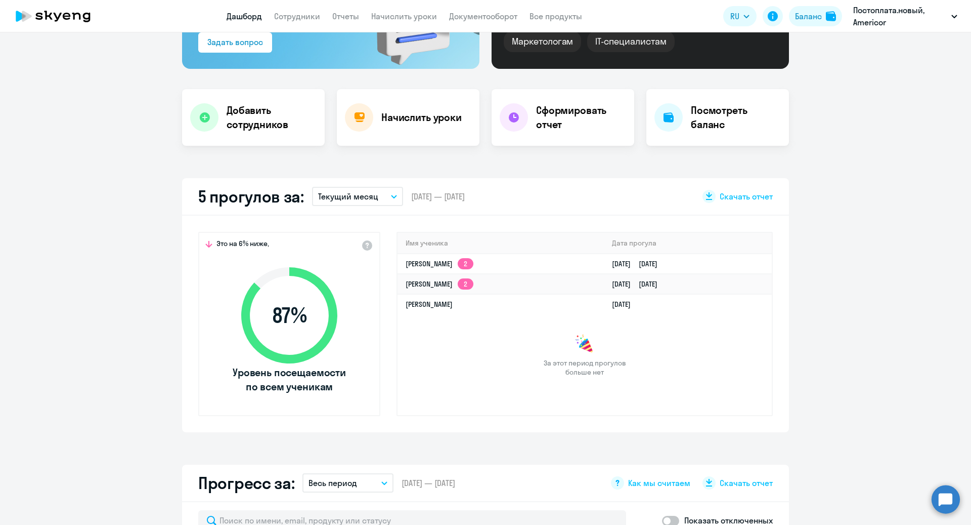
click at [349, 195] on p "Текущий месяц" at bounding box center [348, 196] width 60 height 12
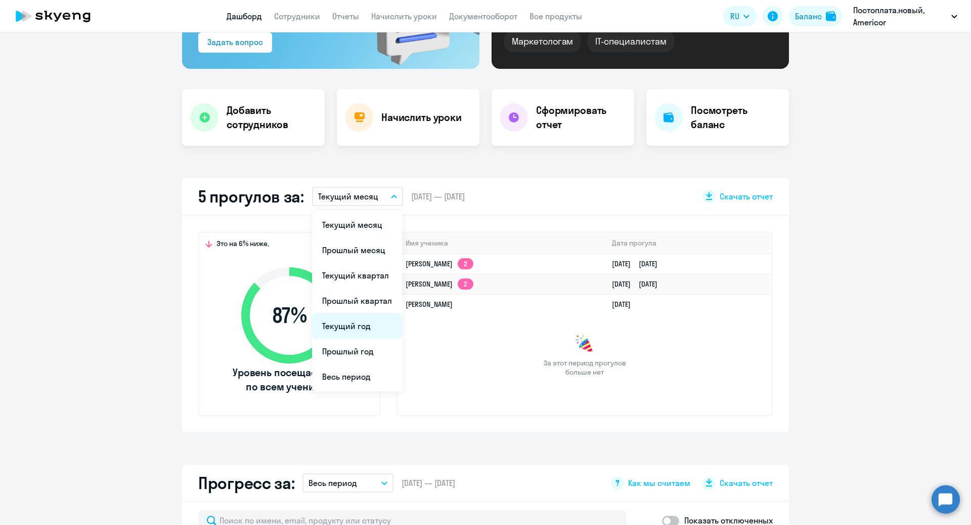
click at [357, 323] on li "Текущий год" at bounding box center [357, 325] width 90 height 25
